Goal: Transaction & Acquisition: Purchase product/service

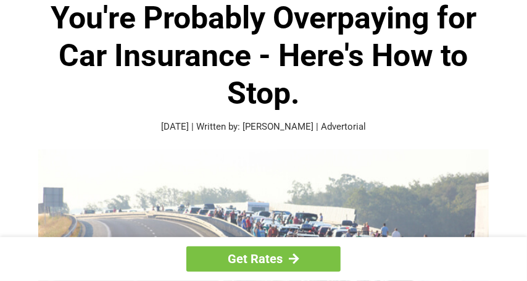
scroll to position [62, 0]
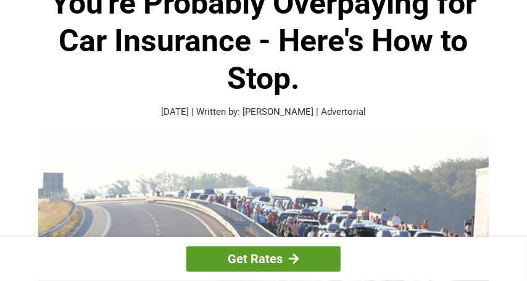
click at [238, 259] on link "Get Rates" at bounding box center [263, 258] width 154 height 25
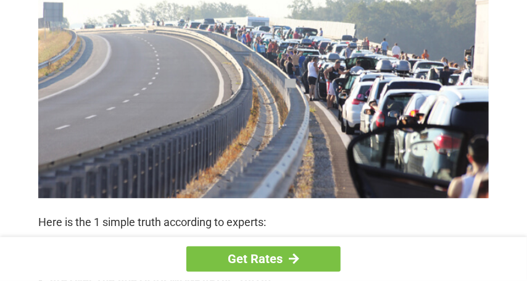
scroll to position [247, 0]
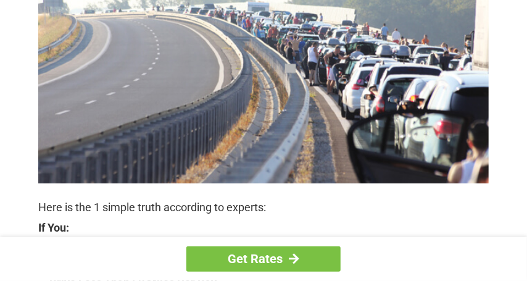
click at [209, 209] on p "Here is the 1 simple truth according to experts:" at bounding box center [263, 207] width 450 height 17
click at [51, 225] on strong "If You:" at bounding box center [263, 227] width 450 height 11
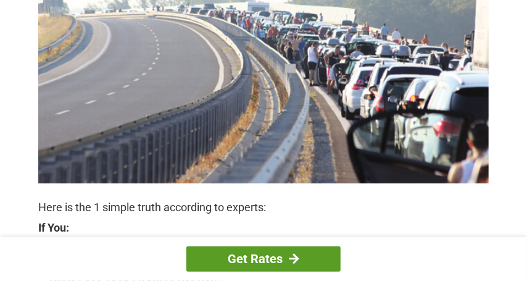
click at [254, 261] on link "Get Rates" at bounding box center [263, 258] width 154 height 25
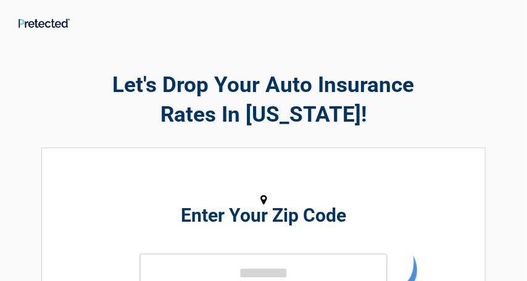
click at [220, 113] on h2 "Let's Drop Your Auto Insurance Rates In [US_STATE]!" at bounding box center [263, 99] width 444 height 59
click at [186, 267] on input "tel" at bounding box center [263, 272] width 247 height 37
click at [217, 261] on input "tel" at bounding box center [263, 272] width 247 height 37
type input "*****"
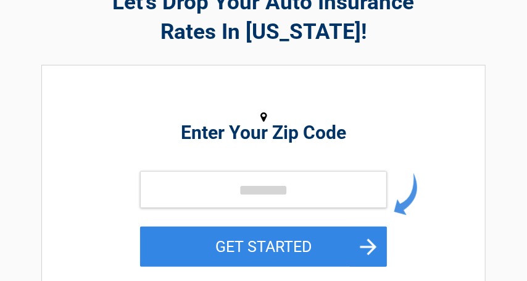
scroll to position [123, 0]
